Goal: Task Accomplishment & Management: Manage account settings

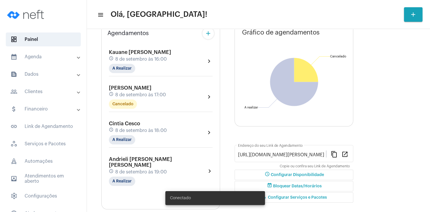
scroll to position [56, 0]
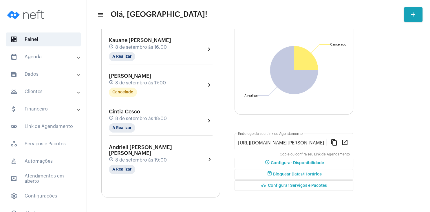
click at [56, 88] on mat-panel-title "people_outline Clientes" at bounding box center [43, 91] width 67 height 7
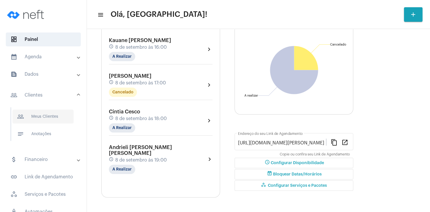
click at [43, 113] on span "people_outline Meus Clientes" at bounding box center [42, 117] width 61 height 14
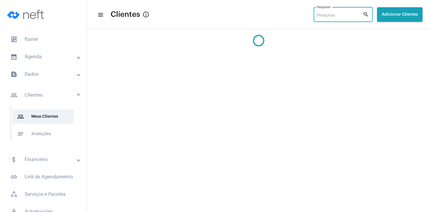
click at [317, 16] on input "Pesquisar" at bounding box center [340, 15] width 46 height 5
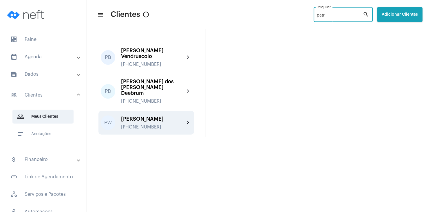
type input "patr"
click at [163, 124] on div "[PHONE_NUMBER]" at bounding box center [153, 126] width 64 height 5
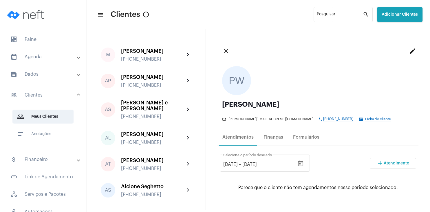
click at [398, 163] on span "Atendimento" at bounding box center [397, 163] width 26 height 4
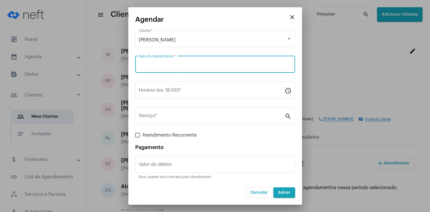
click at [177, 68] on input "Data do Atendimento *" at bounding box center [215, 65] width 153 height 5
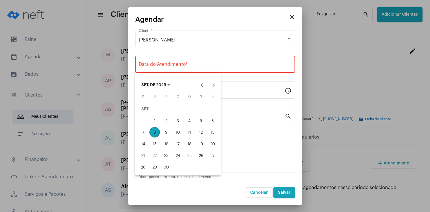
click at [183, 131] on div "10" at bounding box center [178, 132] width 10 height 10
type input "[DATE]"
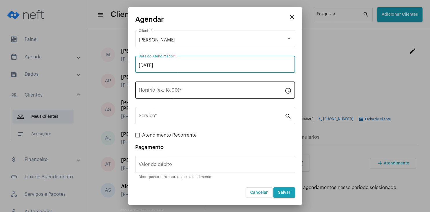
click at [172, 90] on input "Horário (ex: 18:00) *" at bounding box center [212, 91] width 146 height 5
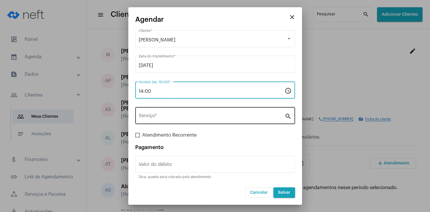
type input "14:00"
click at [170, 117] on input "Serviço *" at bounding box center [212, 116] width 146 height 5
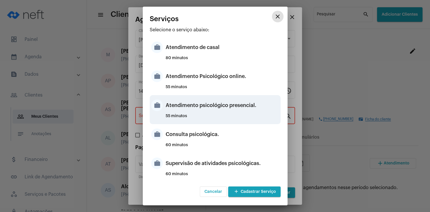
click at [223, 109] on div "Atendimento psicológico presencial." at bounding box center [223, 105] width 114 height 17
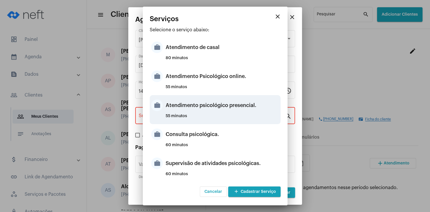
type input "Atendimento psicológico presencial."
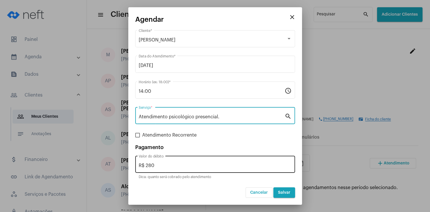
click at [192, 164] on input "R$ 280" at bounding box center [215, 165] width 153 height 5
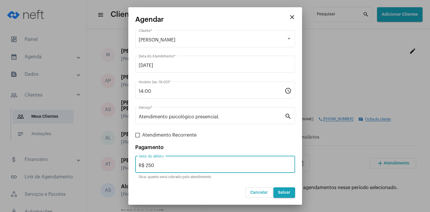
type input "R$ 250"
click at [287, 192] on span "Salvar" at bounding box center [284, 192] width 12 height 4
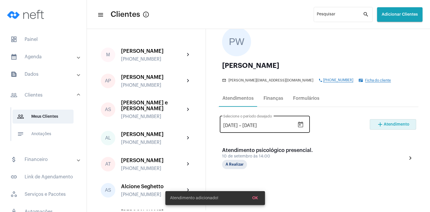
scroll to position [56, 0]
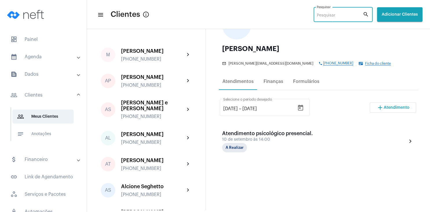
click at [325, 14] on input "Pesquisar" at bounding box center [340, 15] width 46 height 5
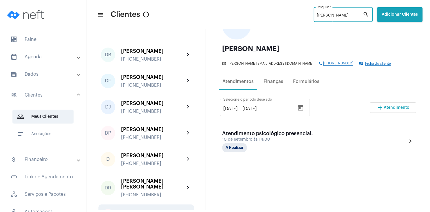
type input "[PERSON_NAME]"
click at [158, 210] on div "[PERSON_NAME]" at bounding box center [153, 213] width 64 height 6
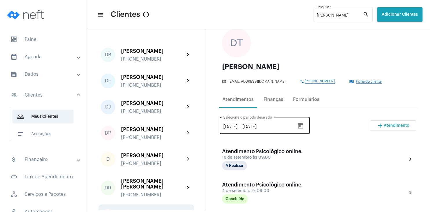
scroll to position [56, 0]
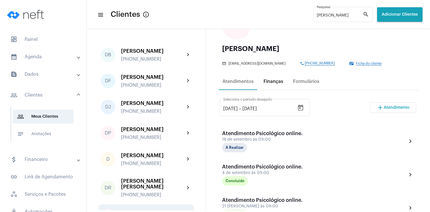
click at [265, 83] on div "Finanças" at bounding box center [274, 81] width 20 height 5
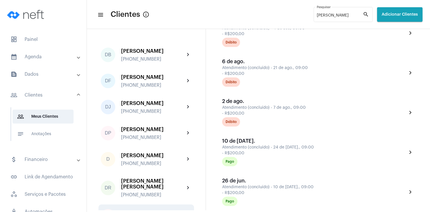
scroll to position [195, 0]
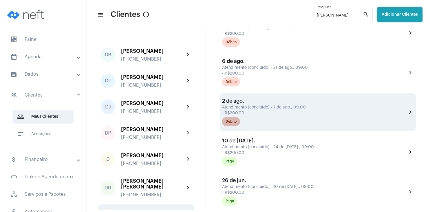
click at [233, 126] on mat-chip "Débito" at bounding box center [231, 121] width 18 height 9
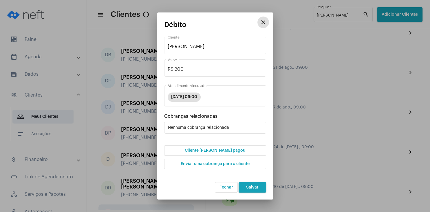
click at [221, 154] on button "Cliente [PERSON_NAME] pagou" at bounding box center [215, 150] width 102 height 10
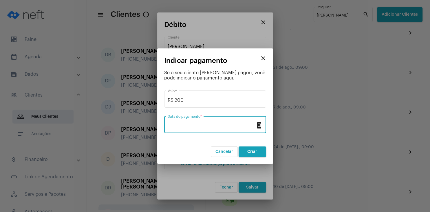
click at [206, 124] on input "Data do pagamento *" at bounding box center [212, 125] width 88 height 5
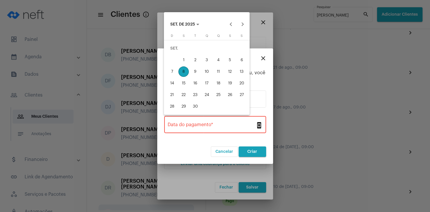
click at [185, 73] on div "8" at bounding box center [184, 71] width 10 height 10
type input "[DATE]"
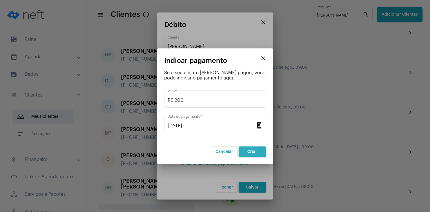
click at [243, 150] on button "Criar" at bounding box center [253, 151] width 28 height 10
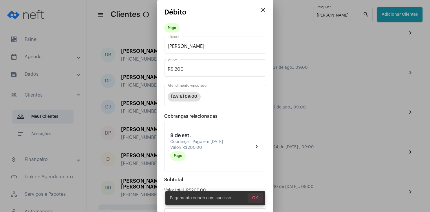
click at [253, 195] on button "OK" at bounding box center [255, 198] width 15 height 10
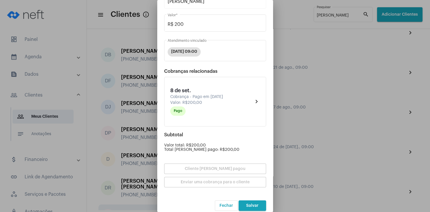
scroll to position [51, 0]
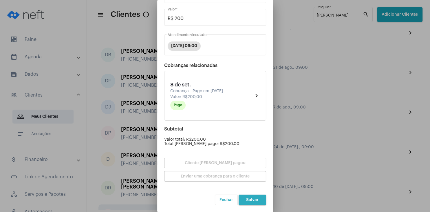
click at [255, 201] on span "Salvar" at bounding box center [252, 200] width 12 height 4
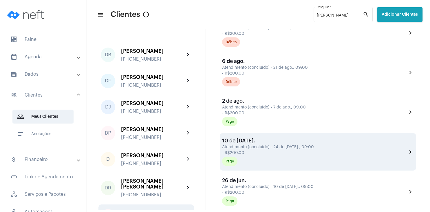
scroll to position [167, 0]
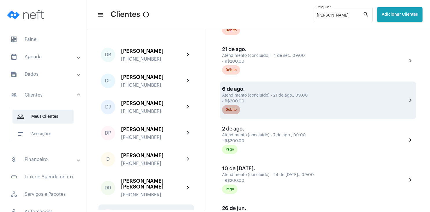
click at [233, 114] on mat-chip "Débito" at bounding box center [231, 109] width 18 height 9
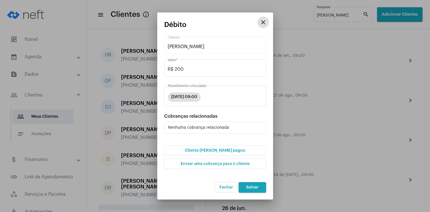
click at [226, 153] on button "Cliente [PERSON_NAME] pagou" at bounding box center [215, 150] width 102 height 10
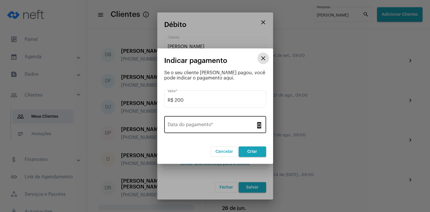
click at [210, 127] on input "Data do pagamento *" at bounding box center [212, 125] width 88 height 5
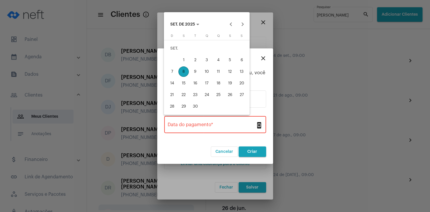
click at [180, 69] on div "8" at bounding box center [184, 71] width 10 height 10
type input "[DATE]"
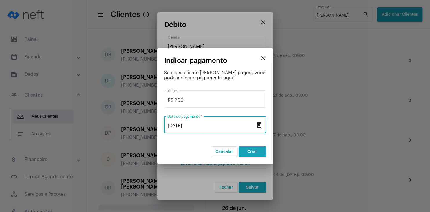
click at [255, 149] on button "Criar" at bounding box center [253, 151] width 28 height 10
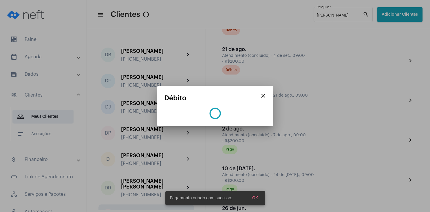
click at [258, 195] on button "OK" at bounding box center [255, 198] width 15 height 10
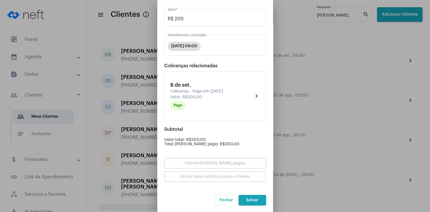
scroll to position [51, 0]
click at [251, 203] on button "Salvar" at bounding box center [253, 199] width 28 height 10
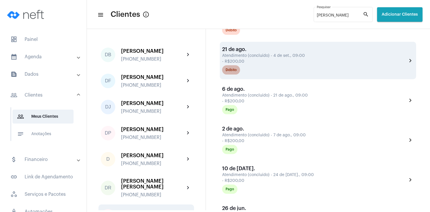
click at [236, 72] on div "Débito" at bounding box center [231, 70] width 11 height 4
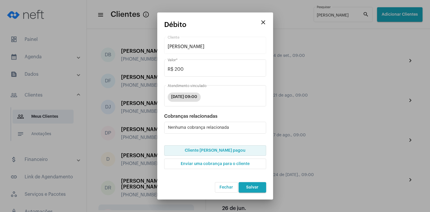
click at [232, 151] on button "Cliente [PERSON_NAME] pagou" at bounding box center [215, 150] width 102 height 10
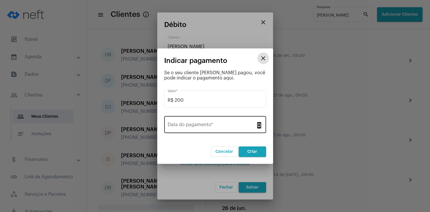
click at [194, 126] on input "Data do pagamento *" at bounding box center [212, 125] width 88 height 5
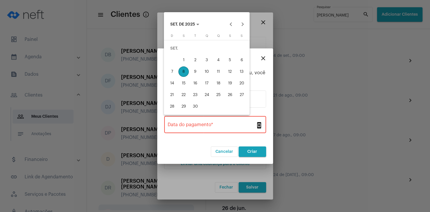
click at [183, 73] on div "8" at bounding box center [184, 71] width 10 height 10
type input "[DATE]"
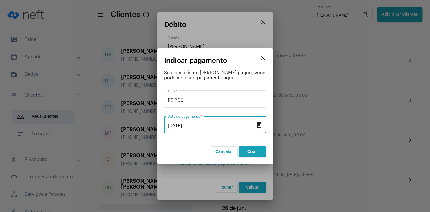
click at [252, 150] on span "Criar" at bounding box center [253, 152] width 10 height 4
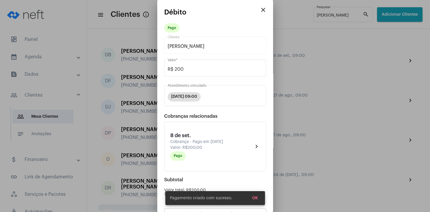
click at [259, 199] on button "OK" at bounding box center [255, 198] width 15 height 10
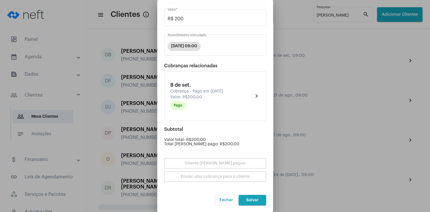
scroll to position [51, 0]
click at [258, 202] on button "Salvar" at bounding box center [253, 199] width 28 height 10
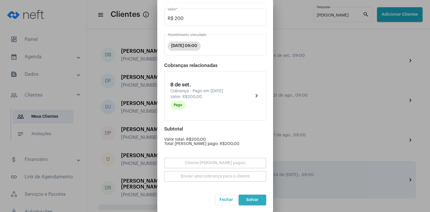
scroll to position [0, 0]
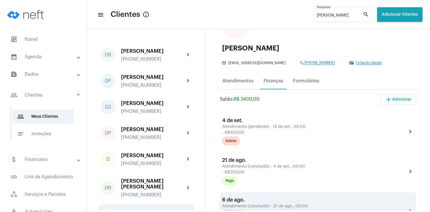
scroll to position [56, 0]
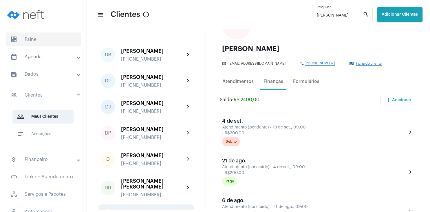
click at [31, 37] on span "dashboard Painel" at bounding box center [43, 39] width 75 height 14
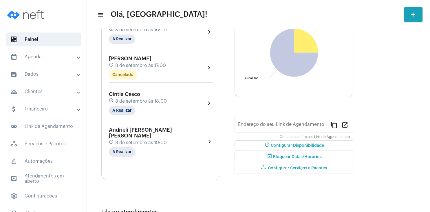
type input "[URL][DOMAIN_NAME][PERSON_NAME]"
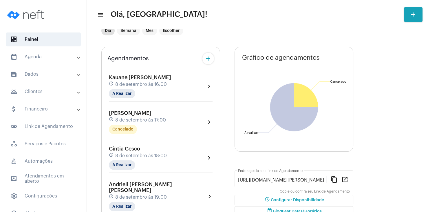
scroll to position [56, 0]
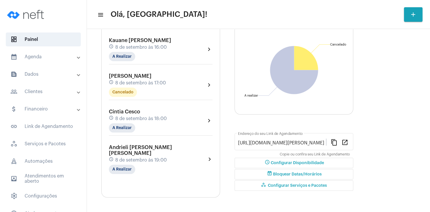
click at [45, 89] on mat-panel-title "people_outline Clientes" at bounding box center [43, 91] width 67 height 7
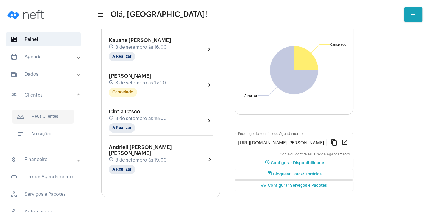
click at [39, 114] on span "people_outline Meus Clientes" at bounding box center [42, 117] width 61 height 14
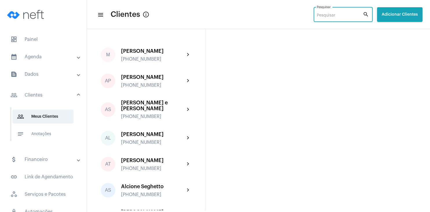
click at [321, 17] on input "Pesquisar" at bounding box center [340, 15] width 46 height 5
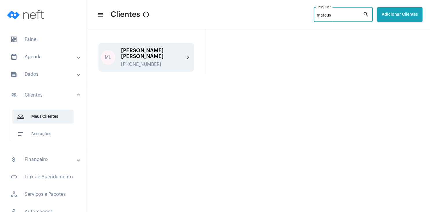
type input "mateus"
click at [160, 47] on div "[PERSON_NAME] [PERSON_NAME] [PHONE_NUMBER] chevron_right" at bounding box center [147, 57] width 96 height 29
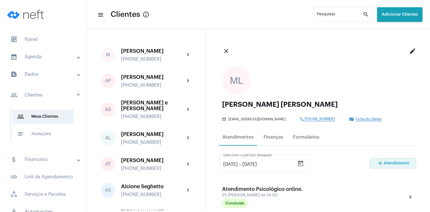
click at [385, 168] on button "add Atendimento" at bounding box center [393, 163] width 46 height 10
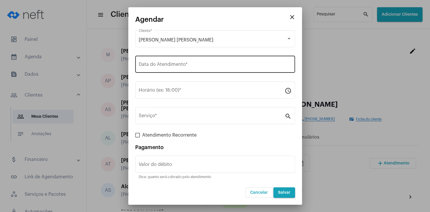
click at [174, 70] on div "Data do Atendimento *" at bounding box center [215, 63] width 153 height 18
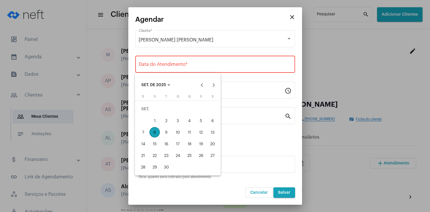
click at [157, 132] on div "8" at bounding box center [155, 132] width 10 height 10
type input "[DATE]"
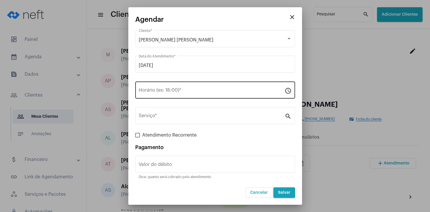
click at [161, 89] on div "Horário (ex: 18:00) *" at bounding box center [212, 89] width 146 height 18
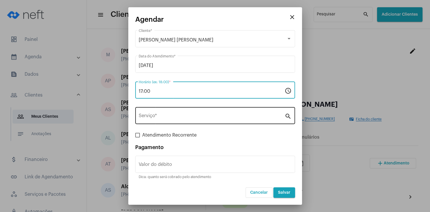
type input "17:00"
click at [156, 118] on input "Serviço *" at bounding box center [212, 116] width 146 height 5
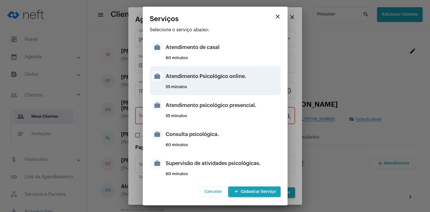
click at [220, 82] on div "Atendimento Psicológico online." at bounding box center [223, 76] width 114 height 17
type input "Atendimento Psicológico online."
type input "R$ 250"
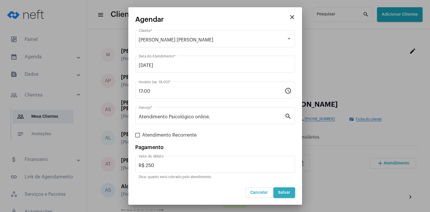
click at [282, 190] on button "Salvar" at bounding box center [285, 192] width 22 height 10
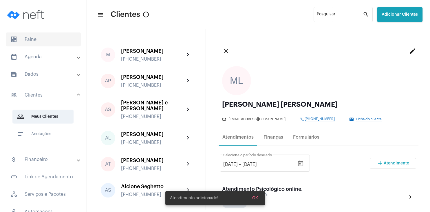
click at [31, 38] on span "dashboard Painel" at bounding box center [43, 39] width 75 height 14
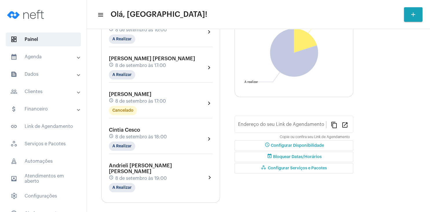
type input "[URL][DOMAIN_NAME][PERSON_NAME]"
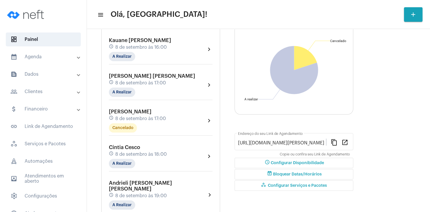
click at [411, 63] on div "Agendamentos add Kauane [PERSON_NAME] schedule 8 de setembro às 16:00 A Realiza…" at bounding box center [258, 112] width 314 height 215
click at [137, 43] on span "Kauane [PERSON_NAME]" at bounding box center [140, 40] width 62 height 5
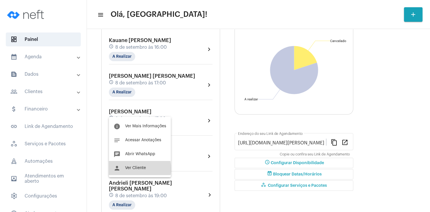
click at [134, 169] on span "Ver Cliente" at bounding box center [135, 168] width 21 height 4
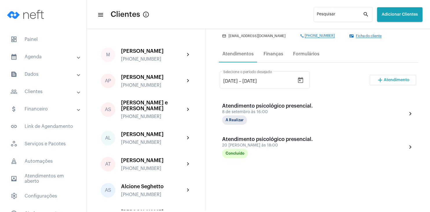
scroll to position [85, 0]
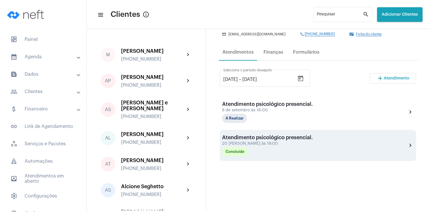
click at [256, 142] on div "20 [PERSON_NAME] às 18:00" at bounding box center [267, 143] width 91 height 4
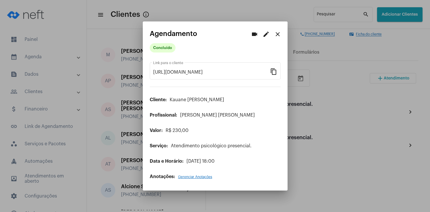
click at [197, 177] on span "Gerenciar Anotações" at bounding box center [195, 176] width 34 height 3
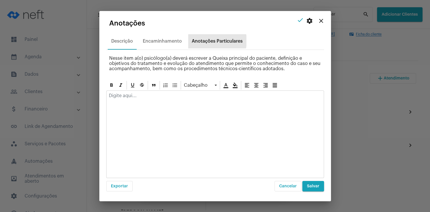
click at [201, 41] on div "Anotações Particulares" at bounding box center [217, 41] width 51 height 5
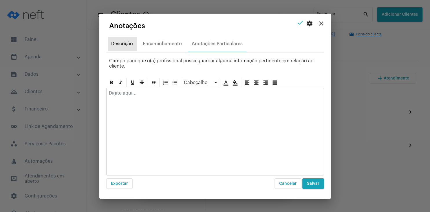
click at [129, 45] on div "Descrição" at bounding box center [122, 43] width 22 height 5
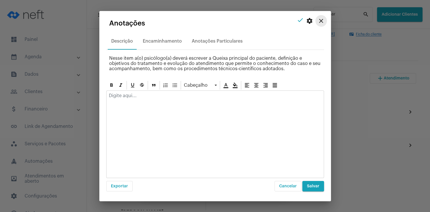
click at [321, 21] on mat-icon "close" at bounding box center [321, 20] width 7 height 7
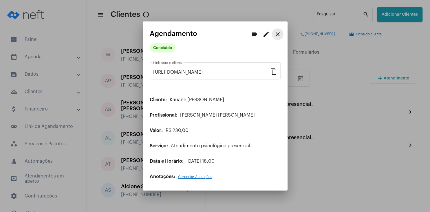
click at [278, 33] on mat-icon "close" at bounding box center [277, 34] width 7 height 7
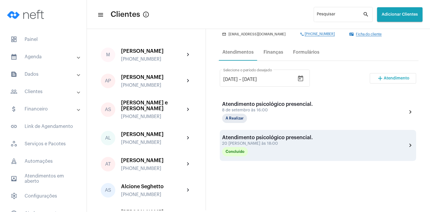
click at [229, 135] on div "Atendimento psicológico presencial." at bounding box center [267, 137] width 91 height 6
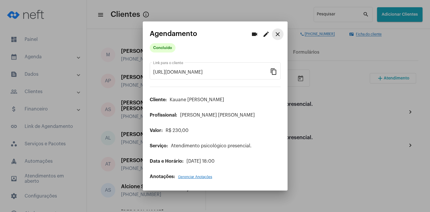
click at [281, 32] on button "close" at bounding box center [278, 34] width 12 height 12
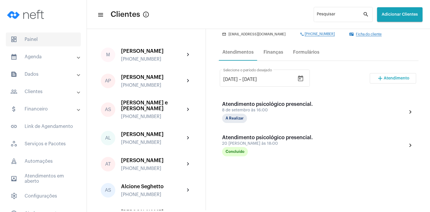
click at [30, 42] on span "dashboard Painel" at bounding box center [43, 39] width 75 height 14
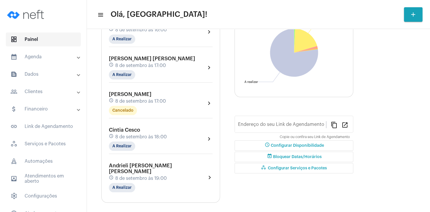
type input "[URL][DOMAIN_NAME][PERSON_NAME]"
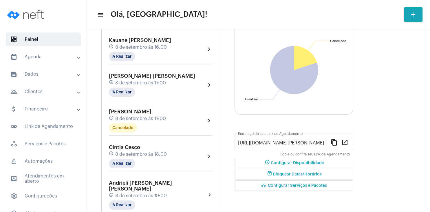
drag, startPoint x: 370, startPoint y: 57, endPoint x: 365, endPoint y: 55, distance: 4.5
